Goal: Information Seeking & Learning: Learn about a topic

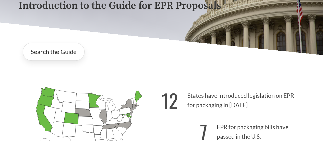
scroll to position [102, 0]
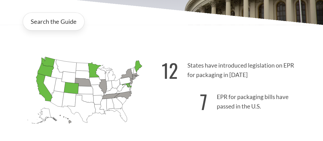
click at [114, 86] on icon "[US_STATE] Introduced:" at bounding box center [115, 84] width 8 height 10
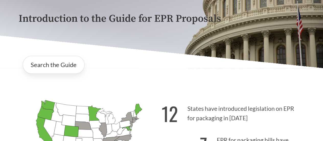
scroll to position [51, 0]
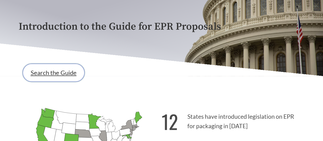
click at [55, 78] on link "Search the Guide" at bounding box center [54, 73] width 62 height 18
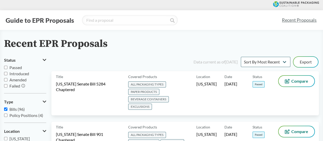
click at [14, 67] on span "Passed" at bounding box center [15, 67] width 13 height 5
click at [7, 67] on input "Passed" at bounding box center [5, 67] width 3 height 3
checkbox input "true"
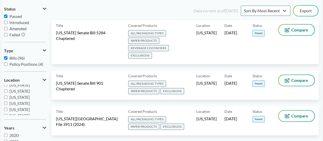
scroll to position [77, 0]
click at [16, 91] on span "[US_STATE]" at bounding box center [19, 90] width 20 height 5
click at [7, 91] on input "[US_STATE]" at bounding box center [5, 90] width 3 height 3
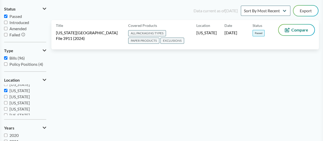
click at [16, 91] on span "[US_STATE]" at bounding box center [19, 90] width 20 height 5
click at [7, 91] on input "[US_STATE]" at bounding box center [5, 90] width 3 height 3
checkbox input "false"
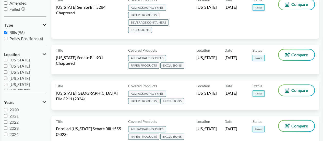
scroll to position [0, 0]
click at [12, 60] on span "[US_STATE]" at bounding box center [19, 61] width 20 height 5
click at [7, 60] on input "[US_STATE]" at bounding box center [5, 61] width 3 height 3
checkbox input "true"
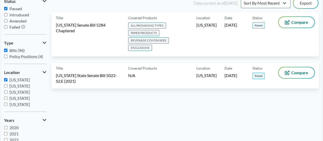
scroll to position [51, 0]
